Goal: Task Accomplishment & Management: Complete application form

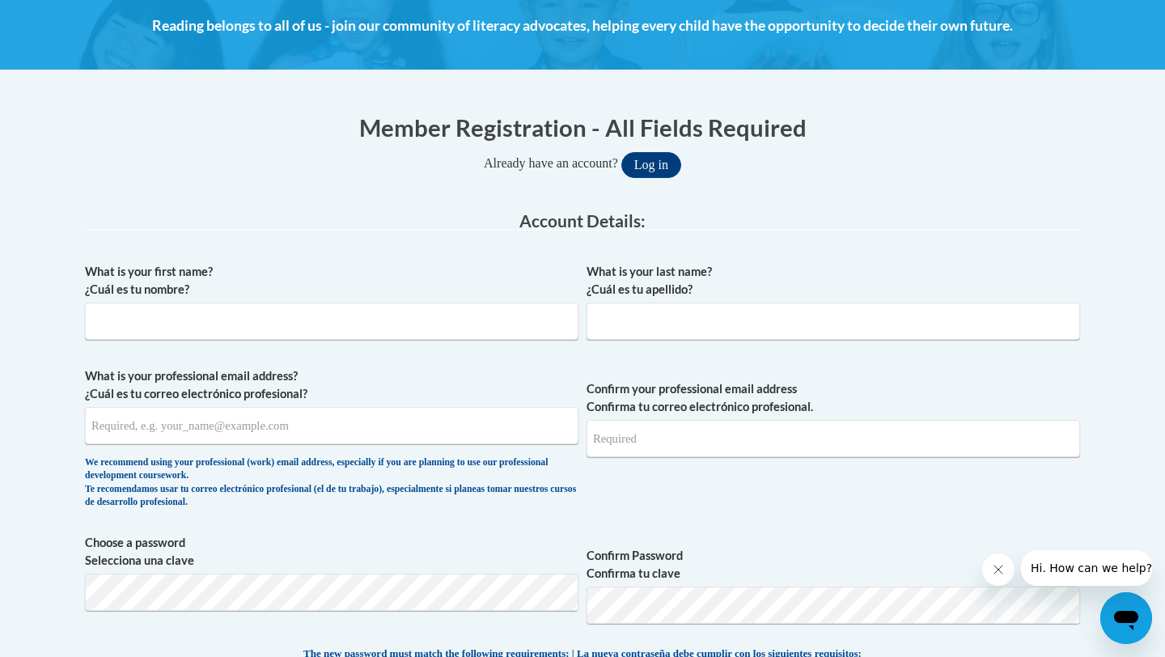
scroll to position [235, 0]
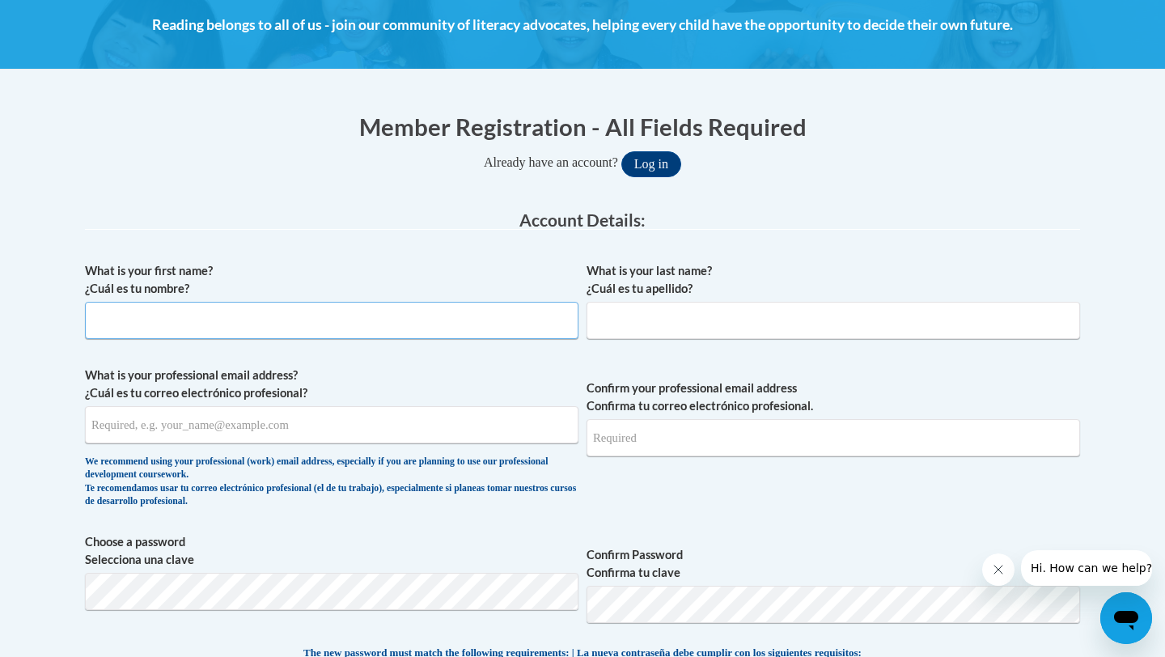
click at [442, 319] on input "What is your first name? ¿Cuál es tu nombre?" at bounding box center [331, 320] width 493 height 37
type input "[PERSON_NAME]"
type input "A02330312@alabama.edu"
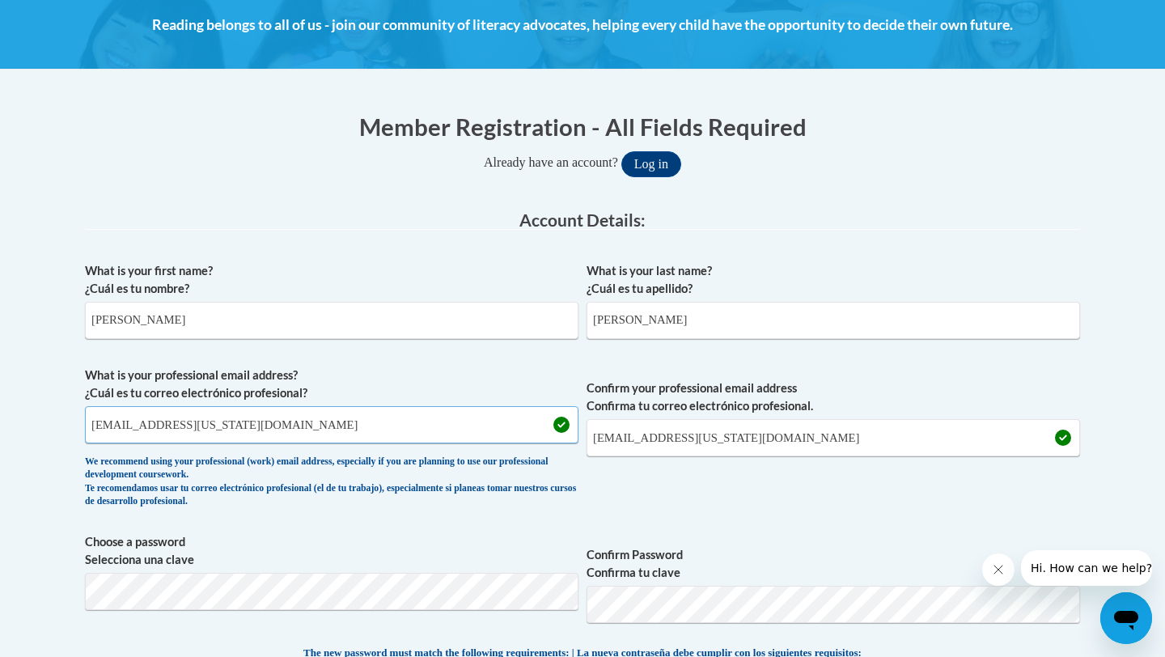
click at [315, 430] on input "A02330312@alabama.edu" at bounding box center [331, 424] width 493 height 37
type input "A"
type input "[EMAIL_ADDRESS][DOMAIN_NAME]"
click at [757, 435] on input "A02330312@alabama.edu" at bounding box center [832, 437] width 493 height 37
type input "A"
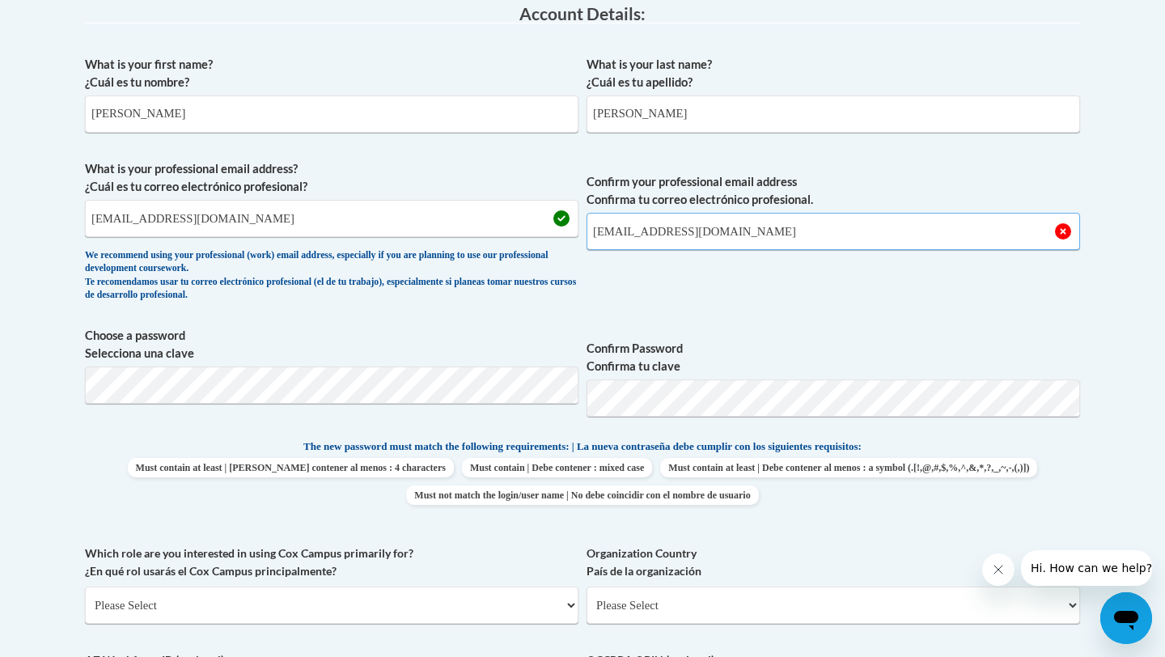
scroll to position [445, 0]
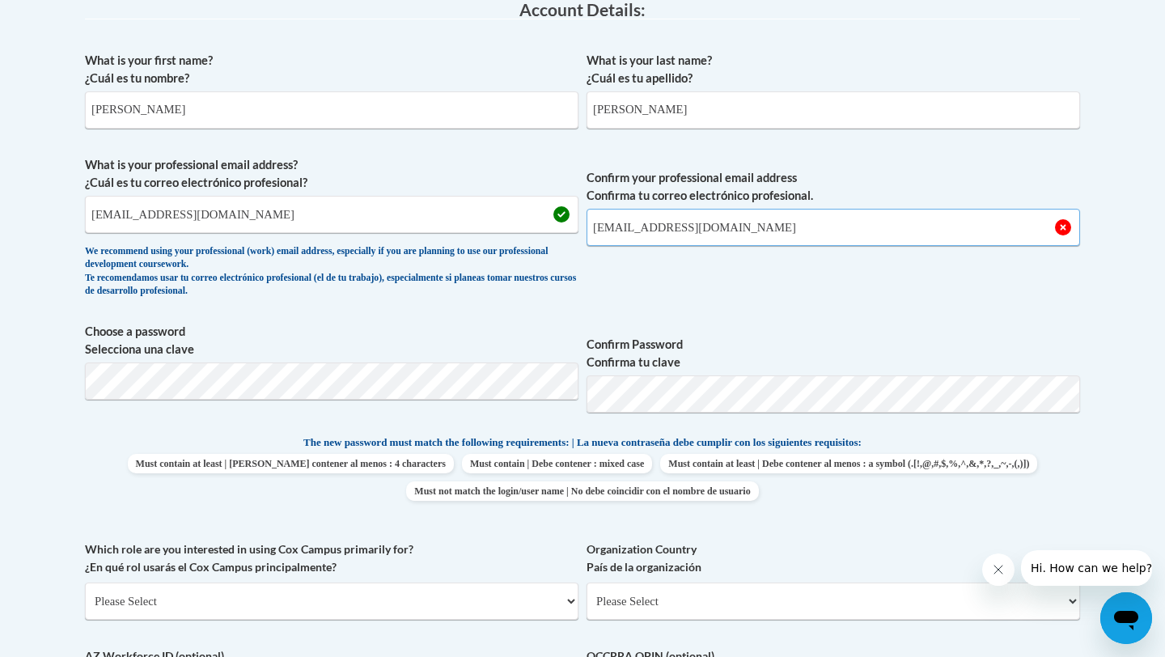
type input "[EMAIL_ADDRESS][DOMAIN_NAME]"
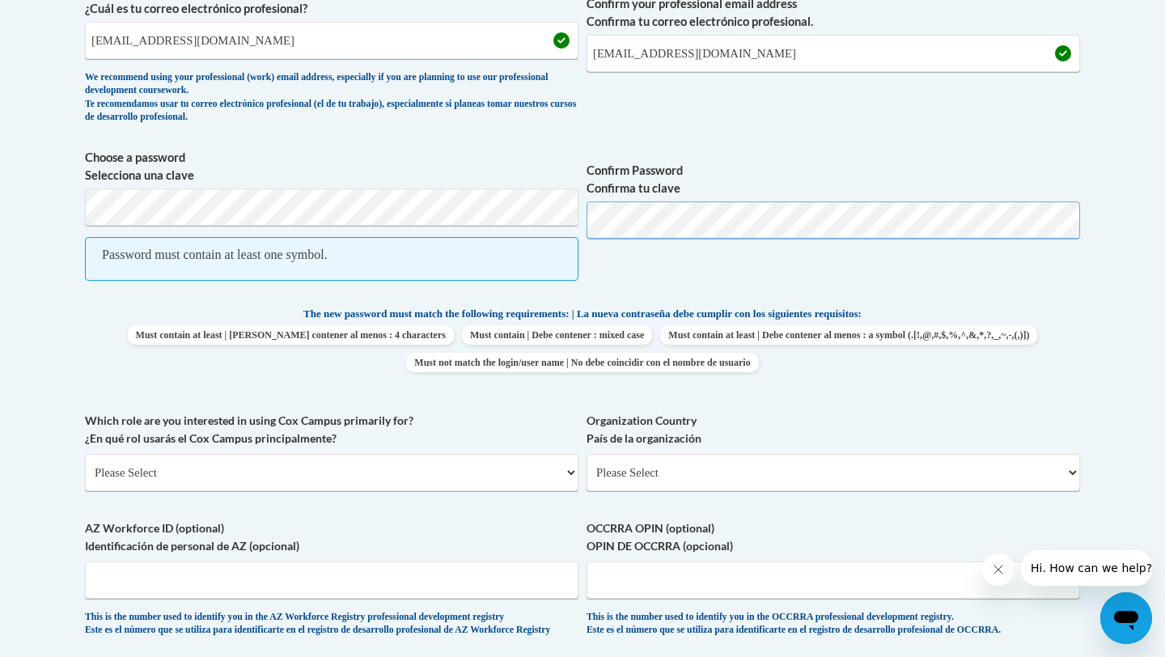
scroll to position [617, 0]
click at [447, 474] on select "Please Select College/University | Colegio/Universidad Community/Nonprofit Part…" at bounding box center [331, 473] width 493 height 37
select select "5a18ea06-2b54-4451-96f2-d152daf9eac5"
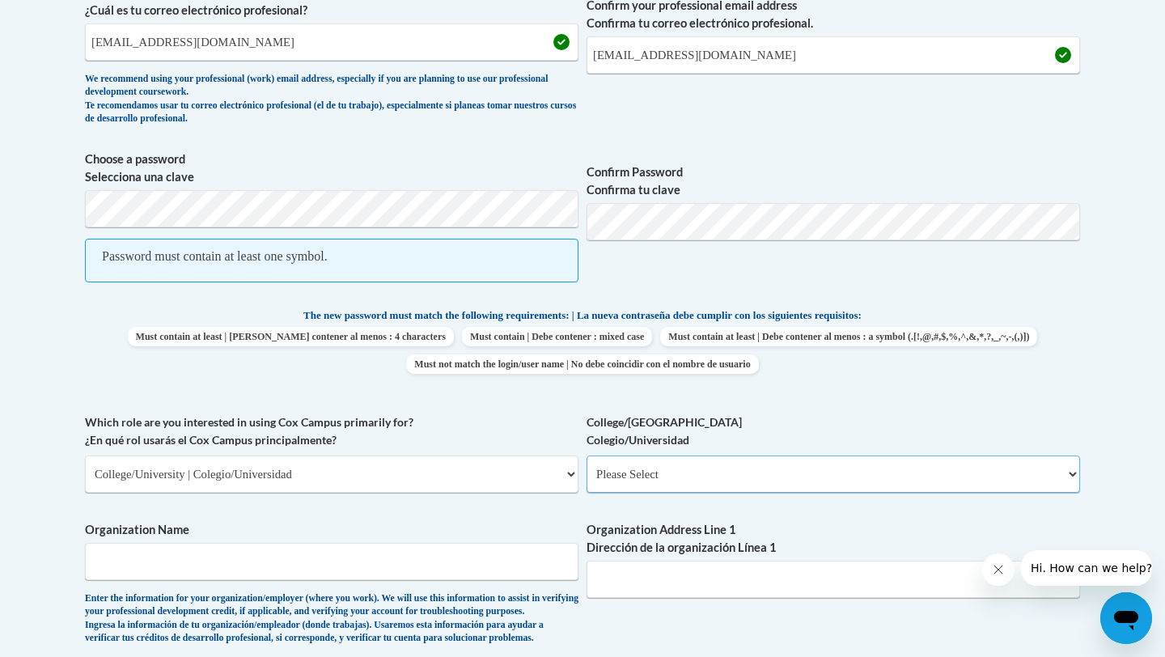
click at [694, 467] on select "Please Select College/University Staff | Empleado universitario College/Univers…" at bounding box center [832, 473] width 493 height 37
select select "99b32b07-cffc-426c-8bf6-0cd77760d84b"
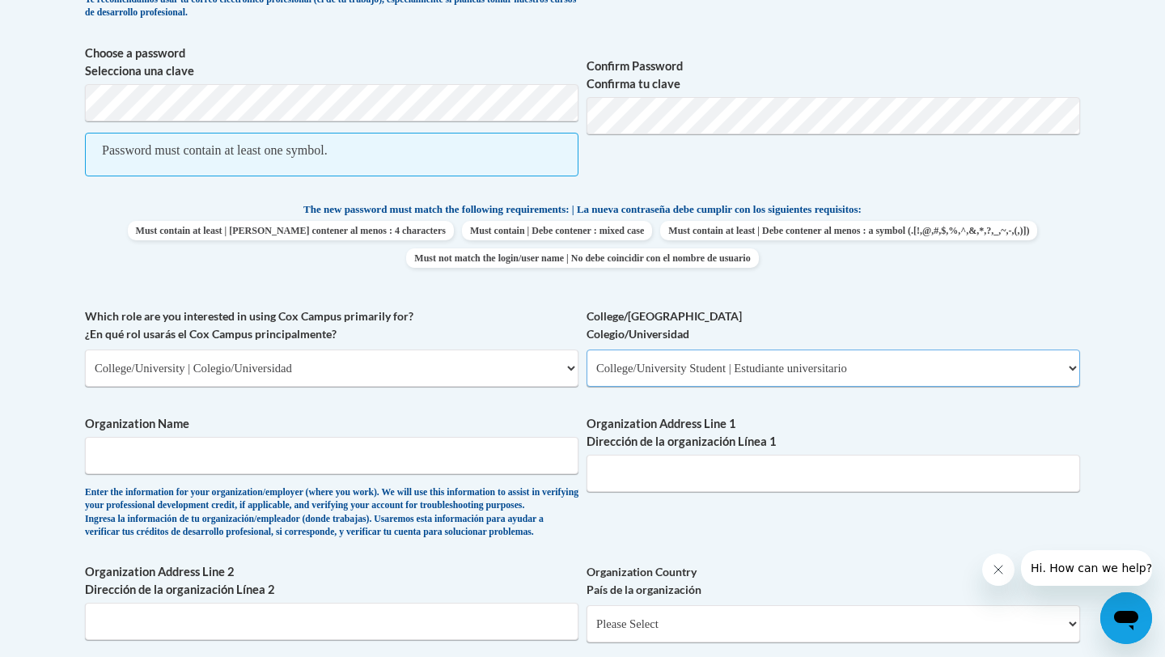
scroll to position [739, 0]
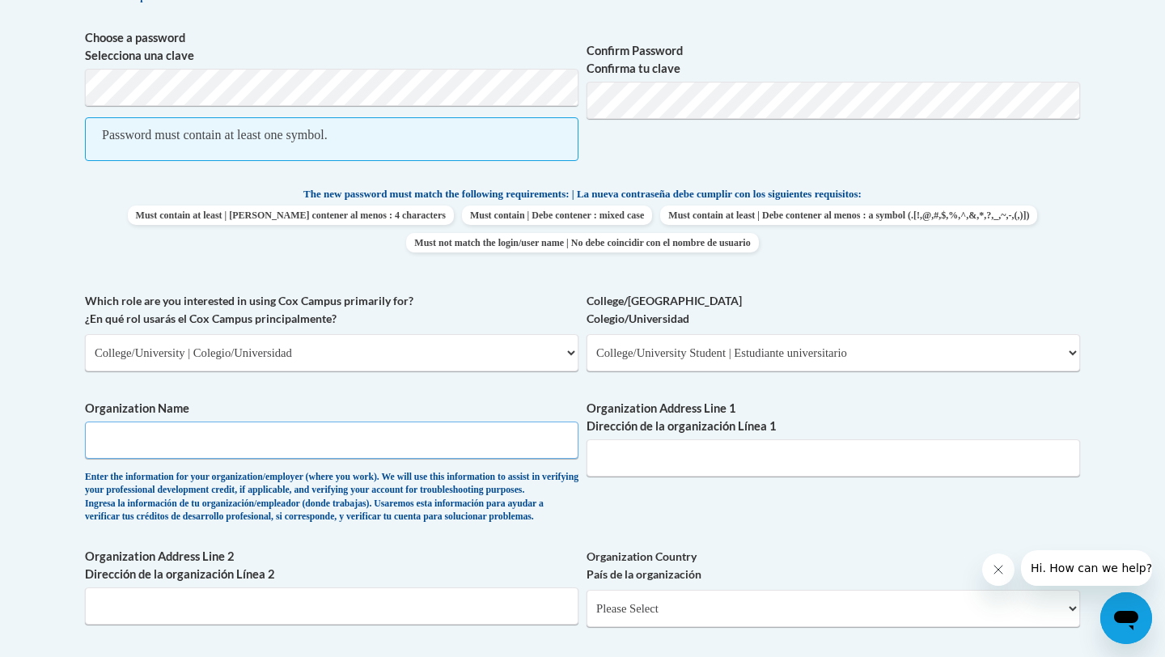
click at [350, 447] on input "Organization Name" at bounding box center [331, 439] width 493 height 37
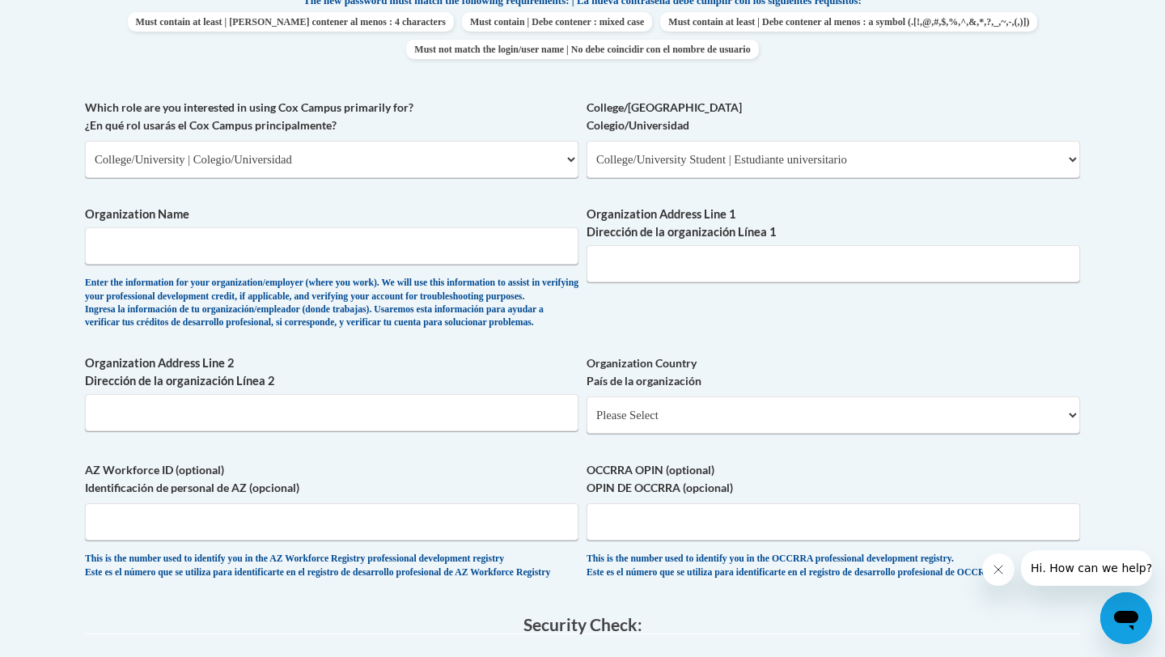
scroll to position [976, 0]
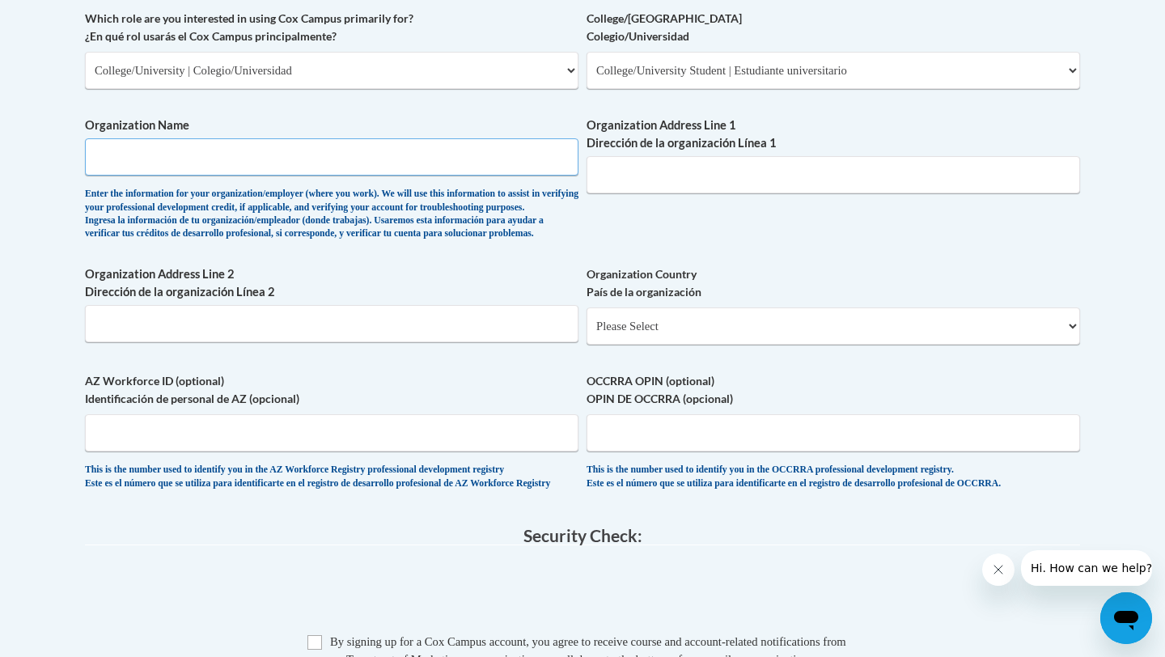
click at [434, 171] on input "Organization Name" at bounding box center [331, 156] width 493 height 37
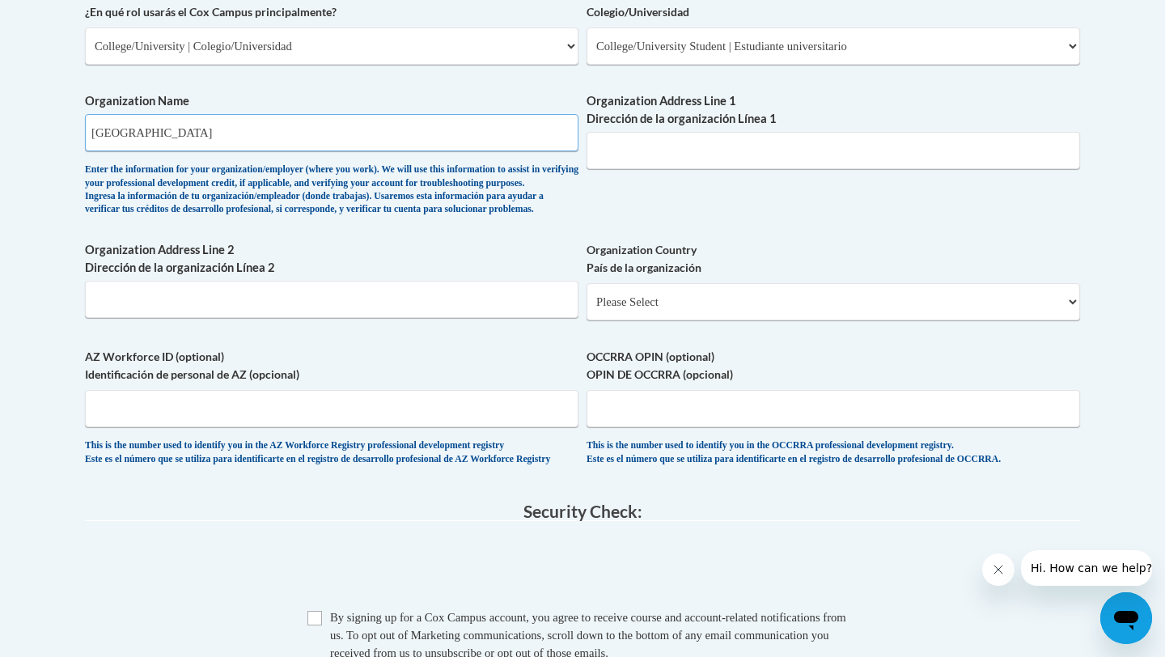
type input "[GEOGRAPHIC_DATA]"
click at [722, 158] on input "Organization Address Line 1 Dirección de la organización Línea 1" at bounding box center [832, 150] width 493 height 37
type input "1535 Six Mile Rd"
click at [717, 320] on select "Please Select United States | Estados Unidos Outside of the United States | Fue…" at bounding box center [832, 301] width 493 height 37
select select "ad49bcad-a171-4b2e-b99c-48b446064914"
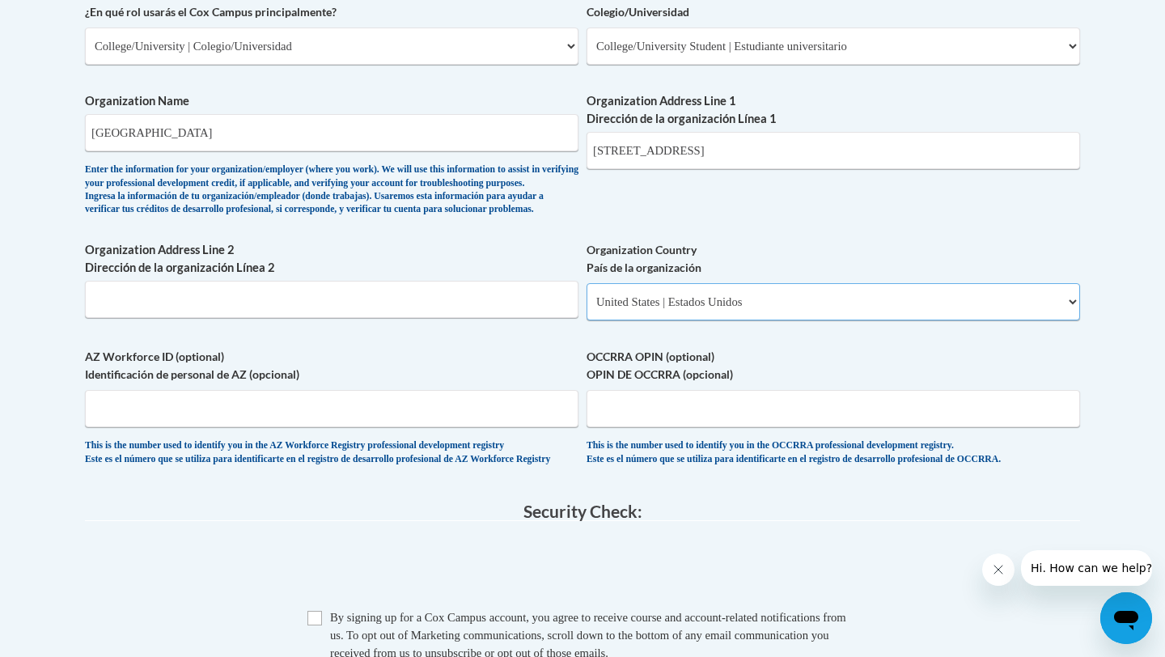
select select
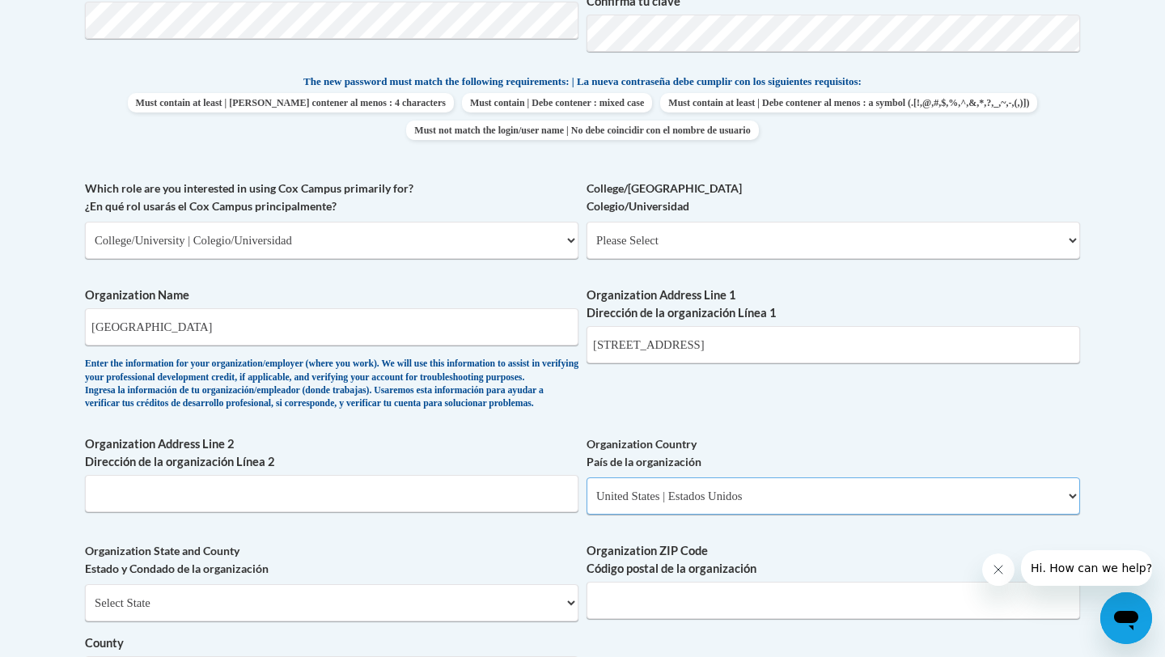
scroll to position [799, 0]
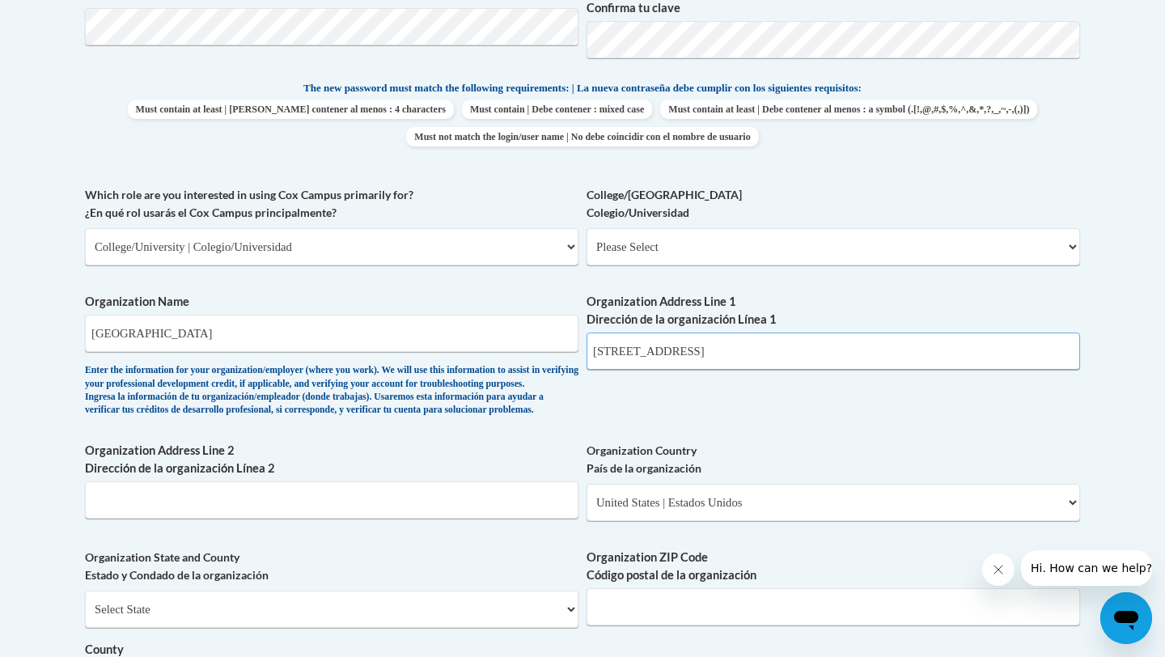
click at [686, 358] on input "1535 Six Mile Rd" at bounding box center [832, 350] width 493 height 37
type input "1"
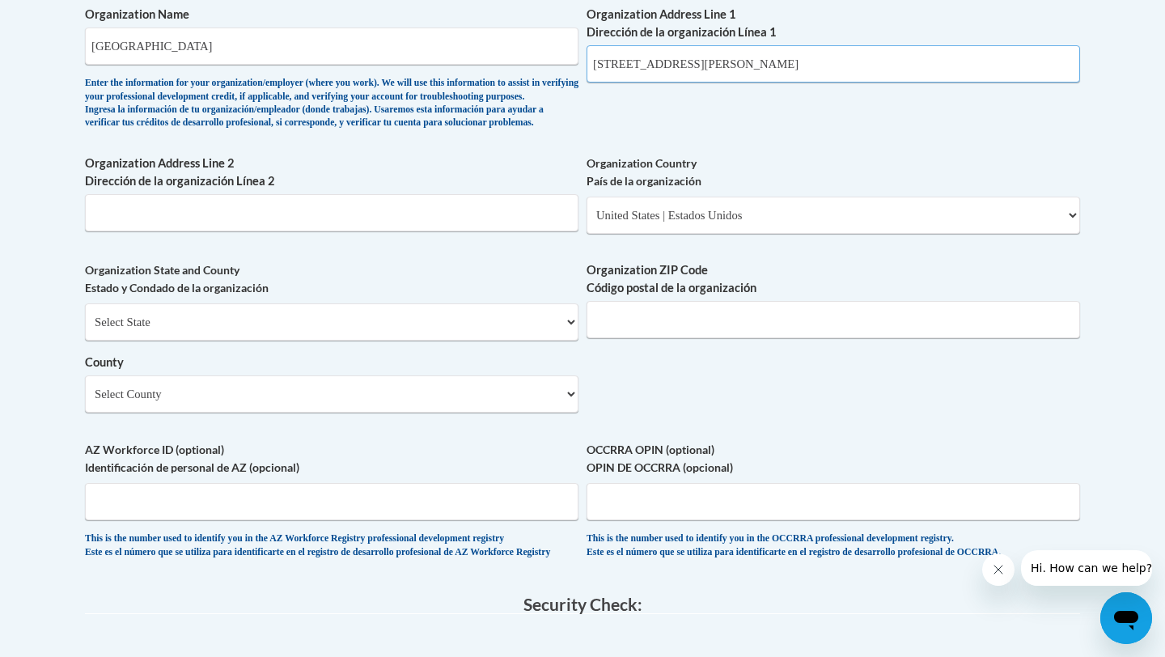
scroll to position [1086, 0]
type input "[STREET_ADDRESS]"
click at [709, 339] on input "Organization ZIP Code Código postal de la organización" at bounding box center [832, 320] width 493 height 37
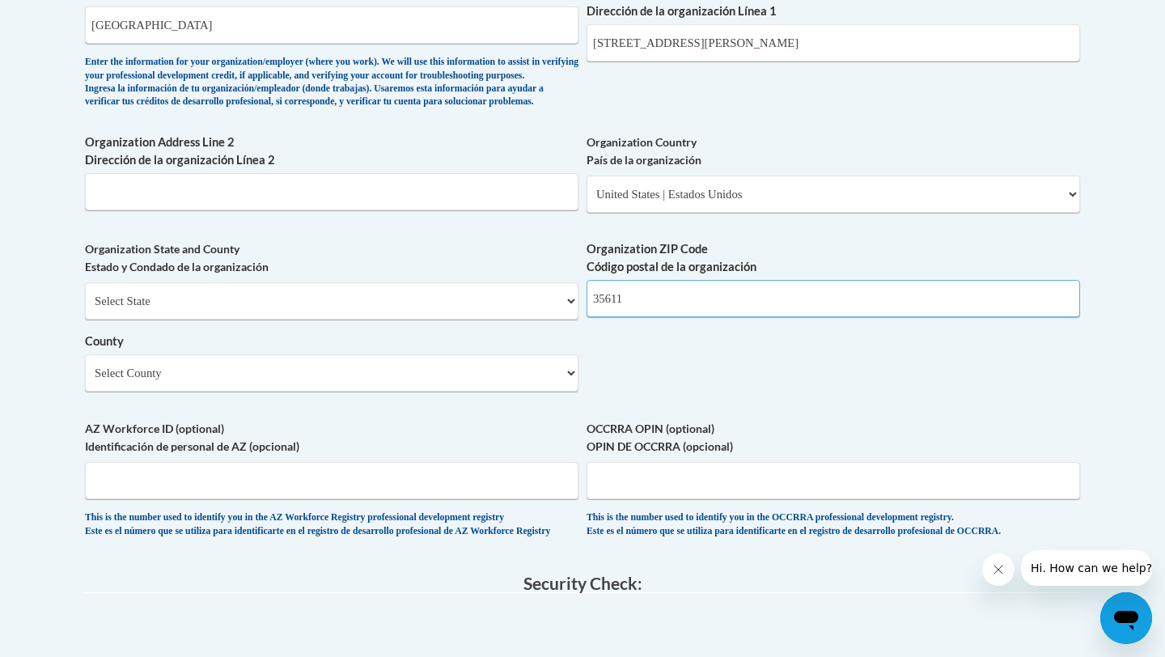
type input "35611"
click at [457, 384] on select "Select County Autauga Baldwin Barbour Bibb Blount Bullock Butler Calhoun Chambe…" at bounding box center [331, 372] width 493 height 37
select select "Limestone"
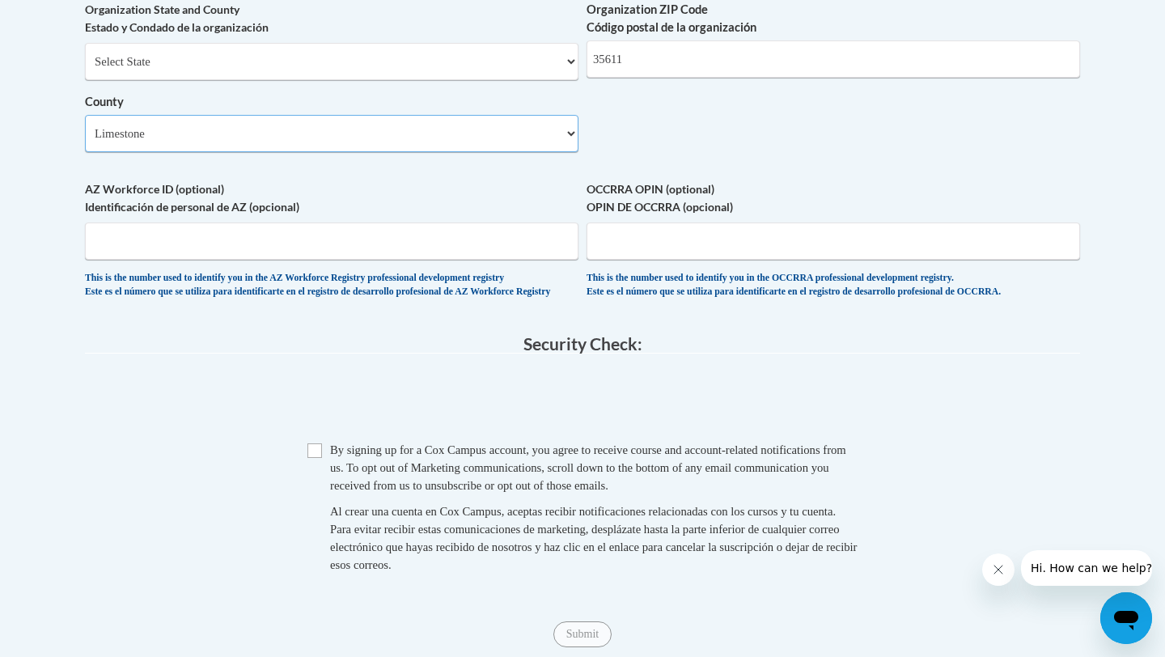
scroll to position [1356, 0]
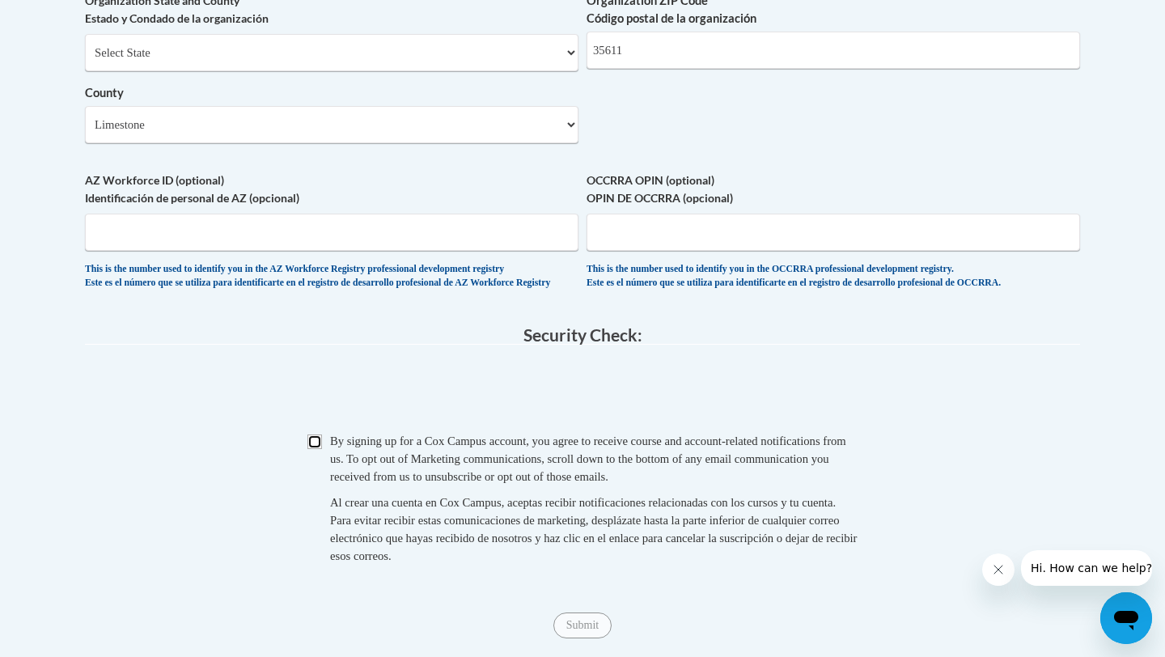
click at [313, 449] on input "Checkbox" at bounding box center [314, 441] width 15 height 15
checkbox input "true"
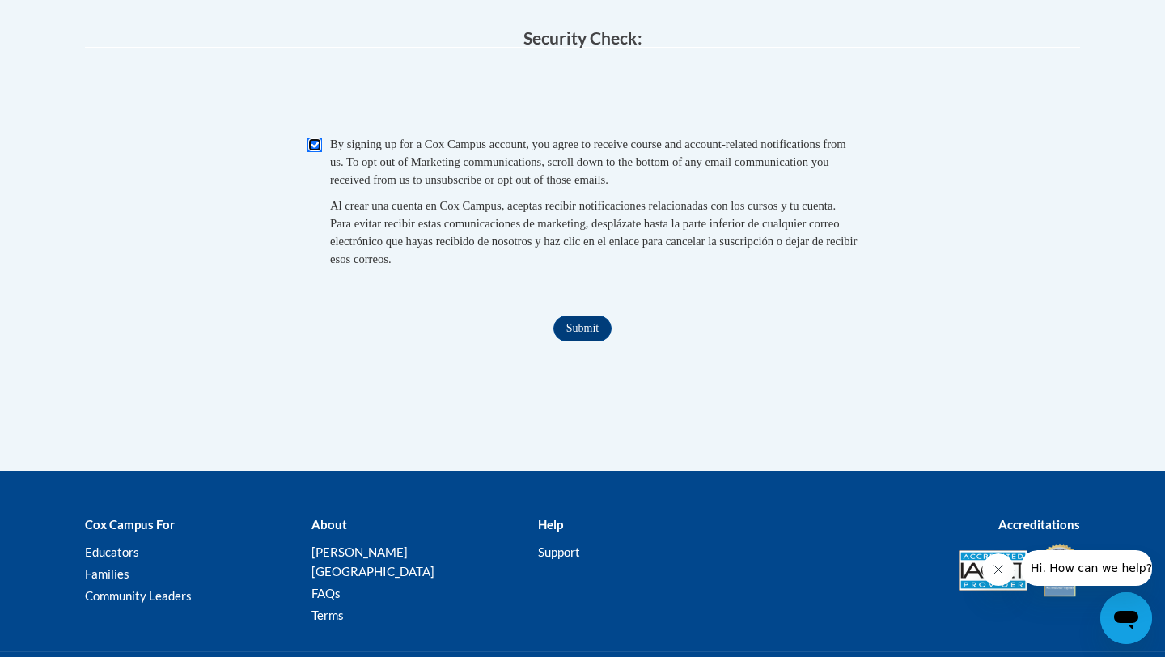
scroll to position [1773, 0]
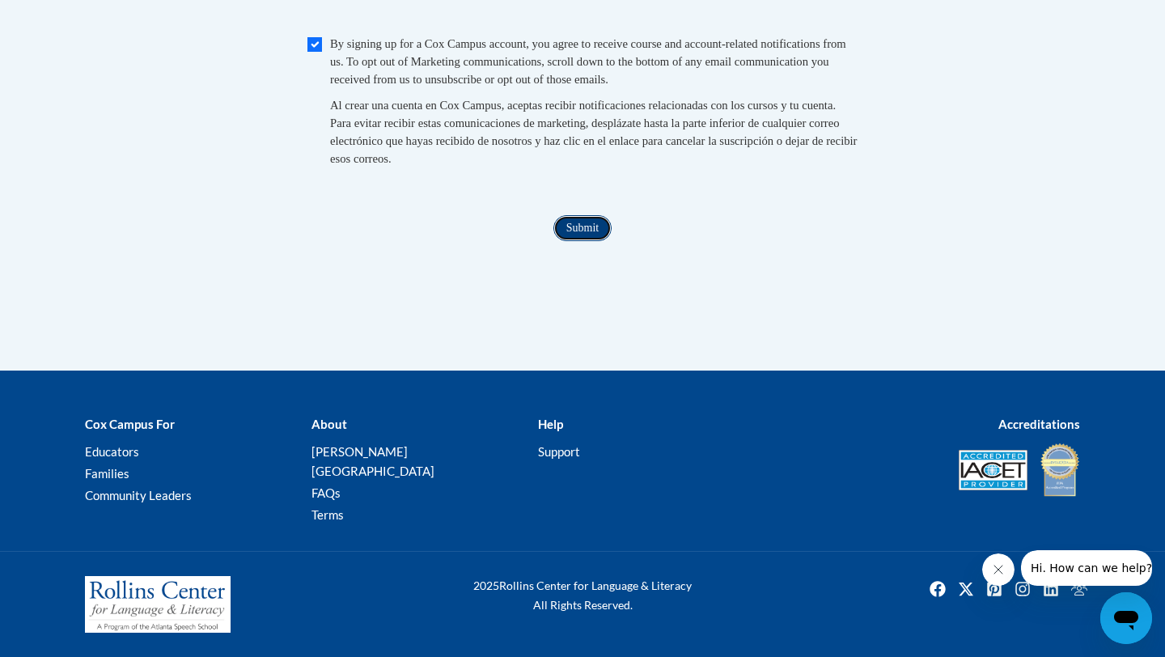
click at [583, 241] on input "Submit" at bounding box center [582, 228] width 58 height 26
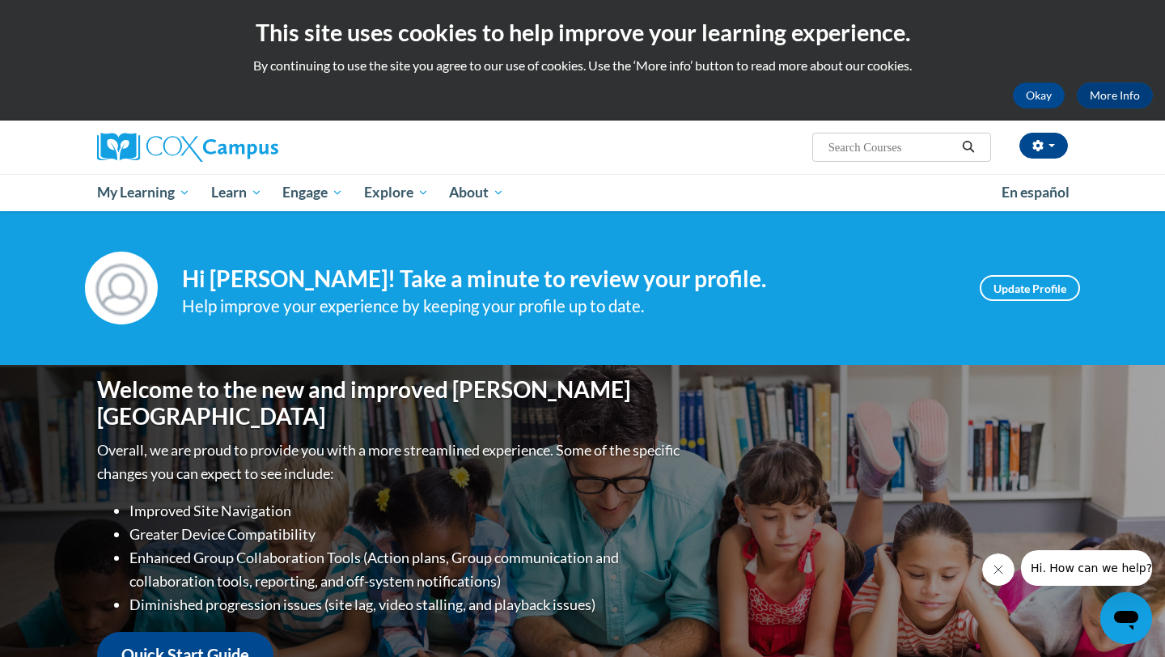
click at [347, 269] on h4 "Hi Presley Wimberly! Take a minute to review your profile." at bounding box center [568, 279] width 773 height 28
click at [1035, 284] on link "Update Profile" at bounding box center [1030, 288] width 100 height 26
